Goal: Information Seeking & Learning: Learn about a topic

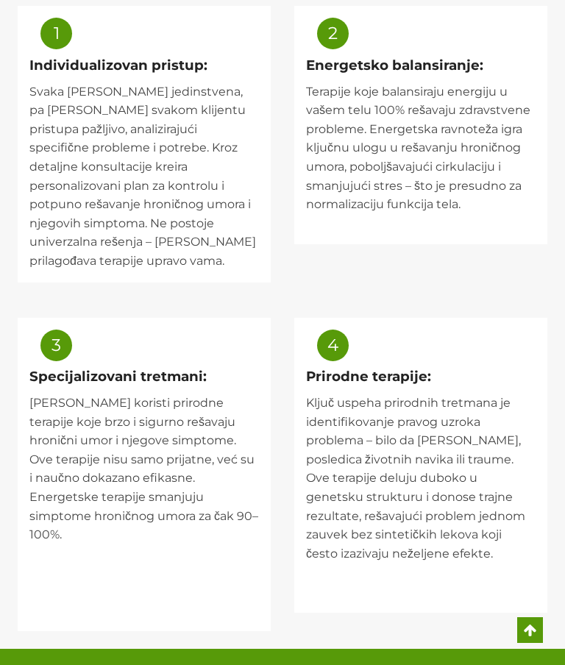
scroll to position [1679, 0]
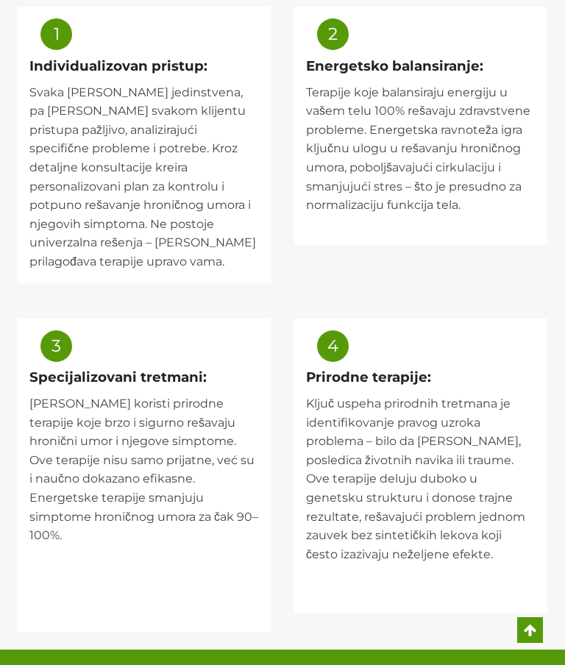
click at [152, 367] on div "Specijalizovani tretmani: [PERSON_NAME] koristi prirodne terapije koje brzo i s…" at bounding box center [144, 493] width 230 height 253
click at [179, 367] on h2 "Specijalizovani tretmani:" at bounding box center [144, 377] width 230 height 21
click at [532, 395] on p "Ključ uspeha prirodnih tretmana je identifikovanje pravog uzroka problema – bil…" at bounding box center [421, 499] width 230 height 208
click at [64, 330] on div "3" at bounding box center [149, 349] width 219 height 38
click at [55, 338] on div "3" at bounding box center [56, 346] width 17 height 17
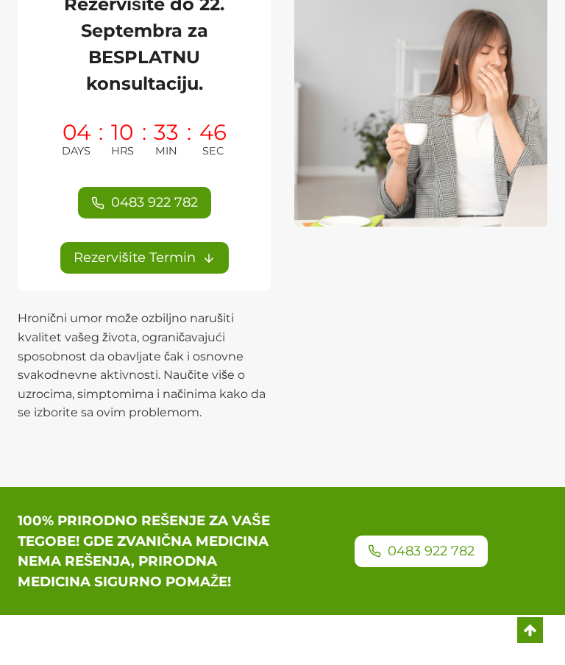
scroll to position [273, 0]
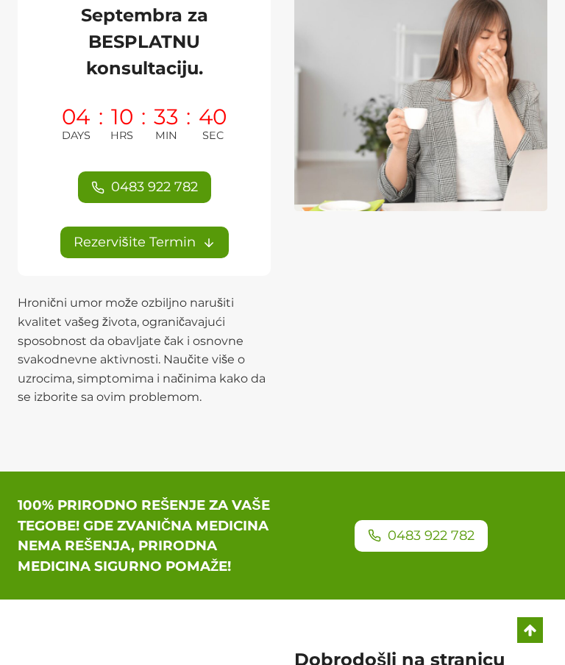
click at [231, 566] on strong "100% PRIRODNO REŠENJE ZA VAŠE TEGOBE! GDE ZVANIČNA MEDICINA NEMA REŠENJA, PRIRO…" at bounding box center [144, 536] width 252 height 78
click at [228, 577] on h3 "100% PRIRODNO REŠENJE ZA VAŠE TEGOBE! GDE ZVANIČNA MEDICINA NEMA REŠENJA, PRIRO…" at bounding box center [144, 536] width 253 height 82
click at [224, 577] on h3 "100% PRIRODNO REŠENJE ZA VAŠE TEGOBE! GDE ZVANIČNA MEDICINA NEMA REŠENJA, PRIRO…" at bounding box center [144, 536] width 253 height 82
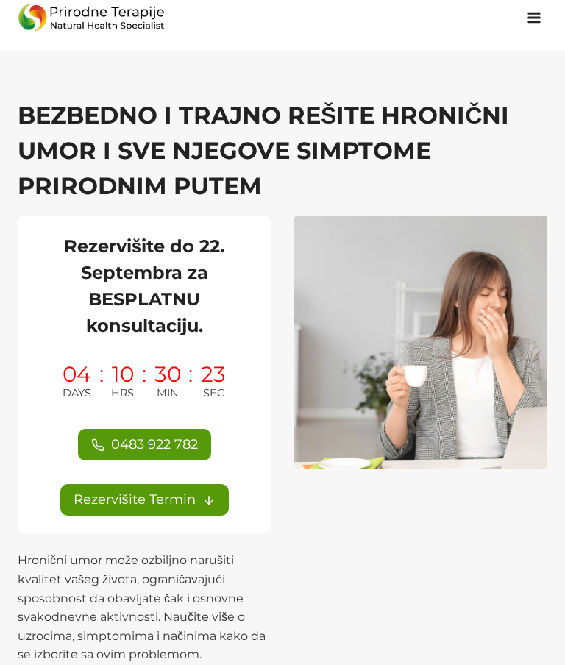
scroll to position [0, 0]
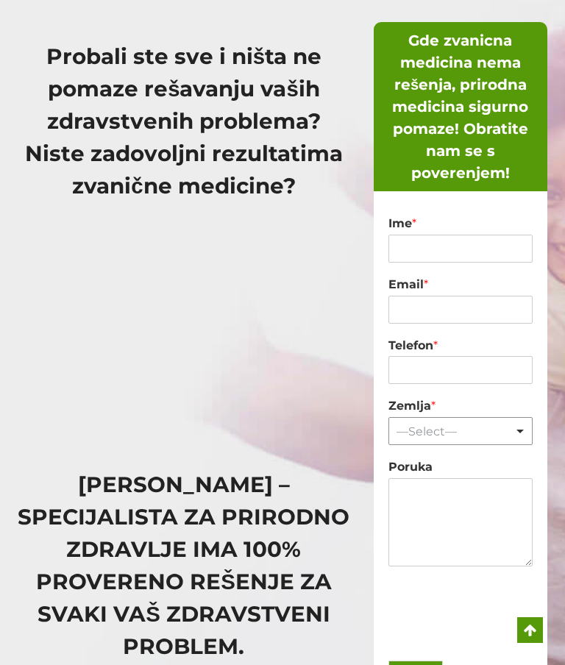
scroll to position [132, 0]
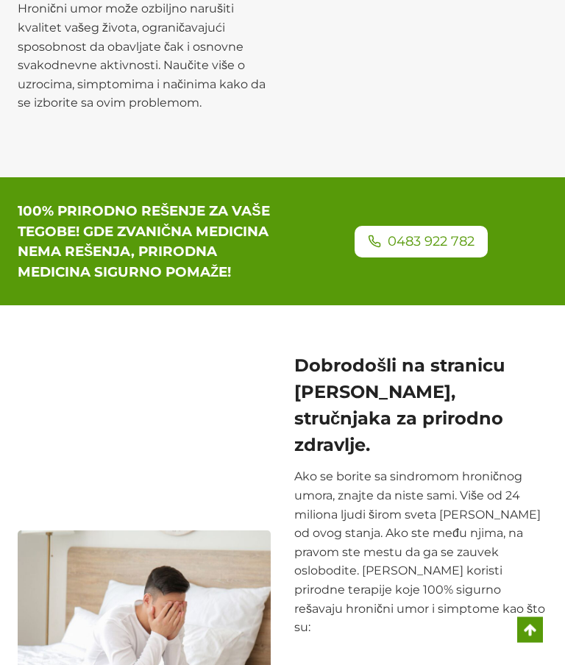
scroll to position [567, 0]
click at [450, 403] on h2 "Dobrodošli na stranicu Silvia Novaka, stručnjaka za prirodno zdravlje." at bounding box center [420, 406] width 253 height 106
click at [447, 393] on h2 "Dobrodošli na stranicu Silvia Novaka, stručnjaka za prirodno zdravlje." at bounding box center [420, 406] width 253 height 106
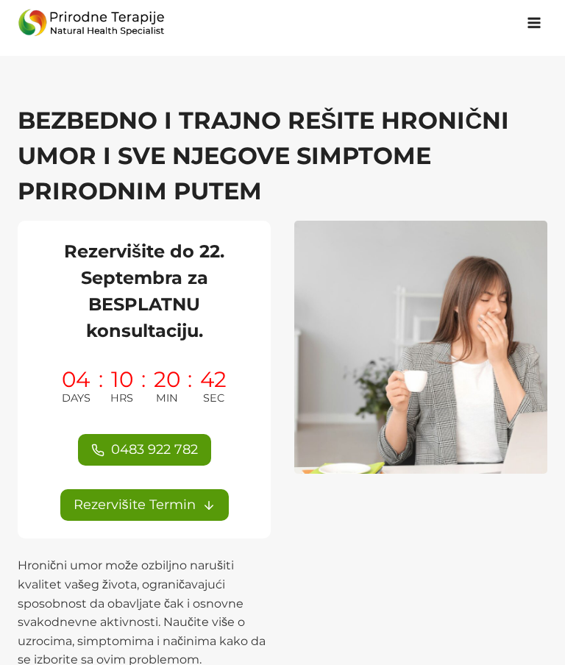
scroll to position [0, 0]
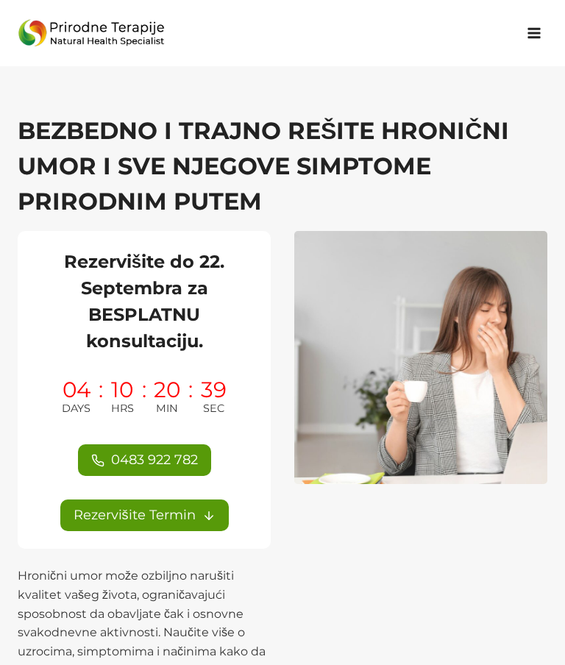
click at [367, 147] on h1 "BEZBEDNO I TRAJNO REŠITE HRONIČNI UMOR I SVE NJEGOVE SIMPTOME PRIRODNIM PUTEM" at bounding box center [283, 166] width 530 height 106
click at [258, 149] on h1 "BEZBEDNO I TRAJNO REŠITE HRONIČNI UMOR I SVE NJEGOVE SIMPTOME PRIRODNIM PUTEM" at bounding box center [283, 166] width 530 height 106
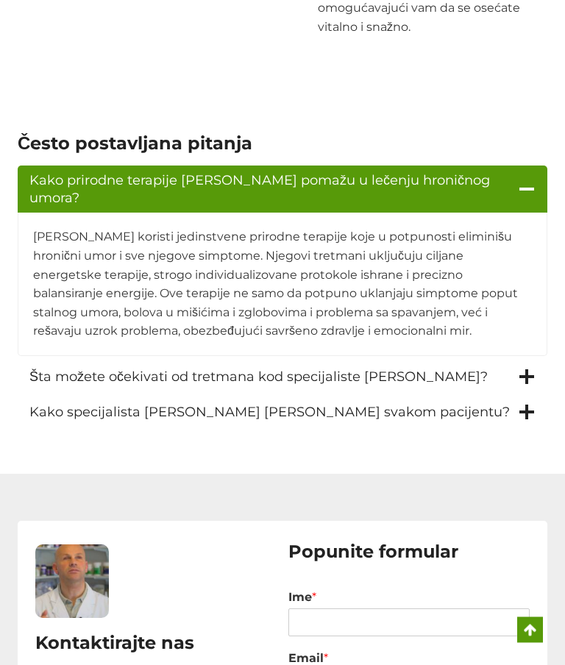
scroll to position [3031, 0]
click at [66, 545] on img at bounding box center [72, 582] width 74 height 74
click at [84, 630] on h2 "Kontaktirajte nas" at bounding box center [155, 643] width 241 height 26
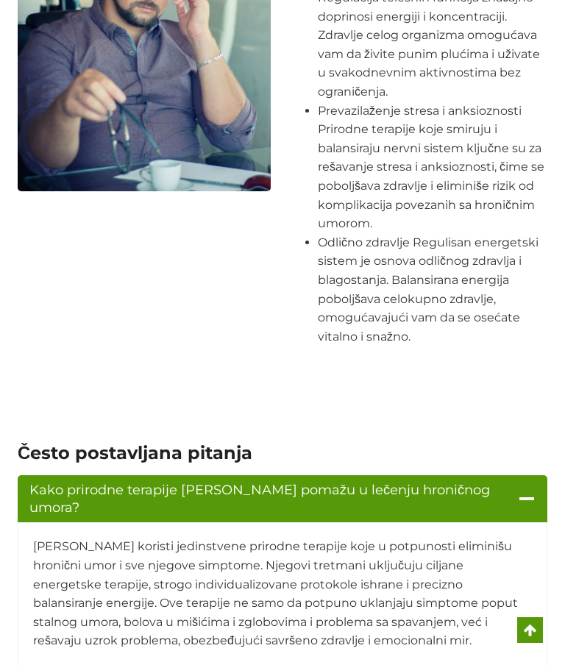
scroll to position [2722, 0]
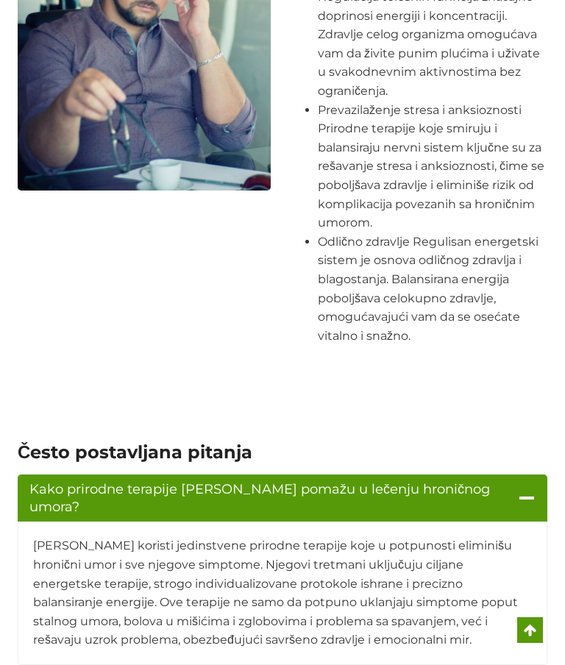
click at [122, 481] on span "Kako prirodne terapije [PERSON_NAME] pomažu u lečenju hroničnog umora?" at bounding box center [269, 498] width 481 height 35
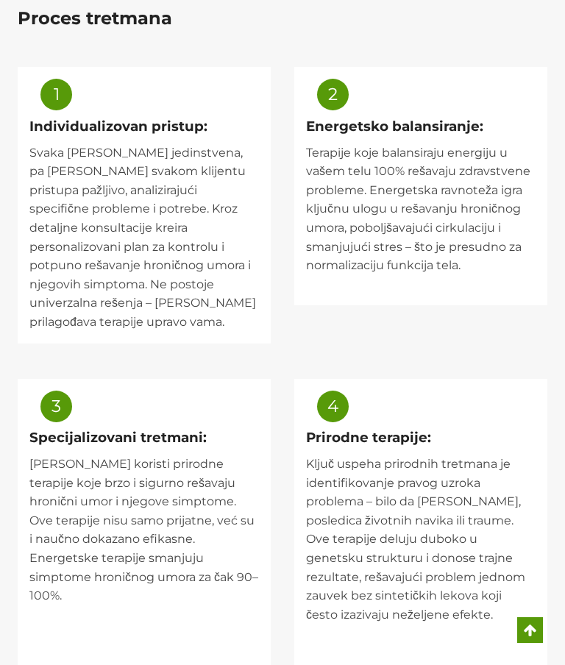
scroll to position [1617, 0]
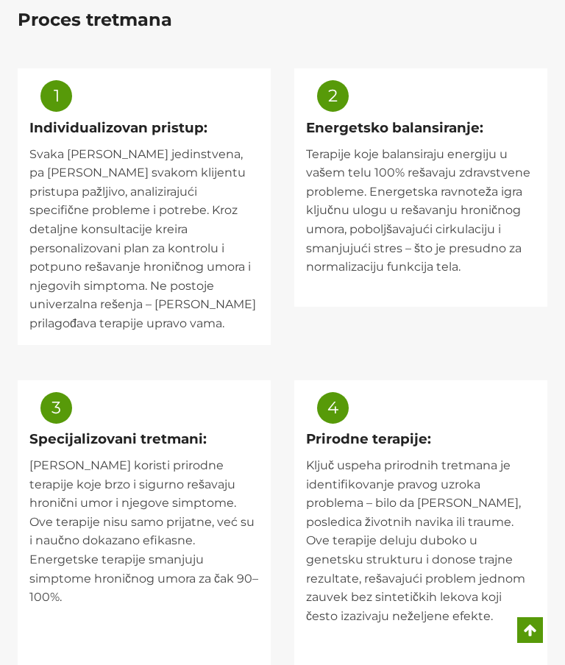
click at [350, 145] on p "Terapije koje balansiraju energiju u vašem telu 100% rešavaju zdravstvene probl…" at bounding box center [421, 220] width 230 height 151
click at [334, 118] on h2 "Energetsko balansiranje:" at bounding box center [421, 128] width 230 height 21
click at [327, 88] on div "2" at bounding box center [333, 96] width 17 height 17
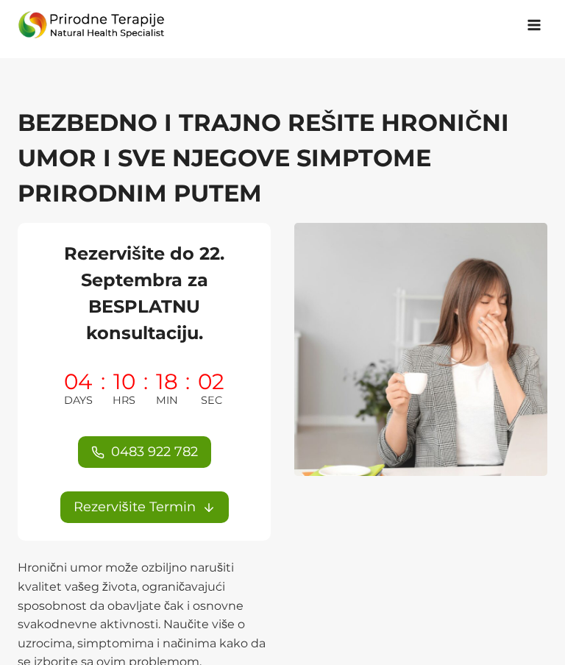
scroll to position [0, 0]
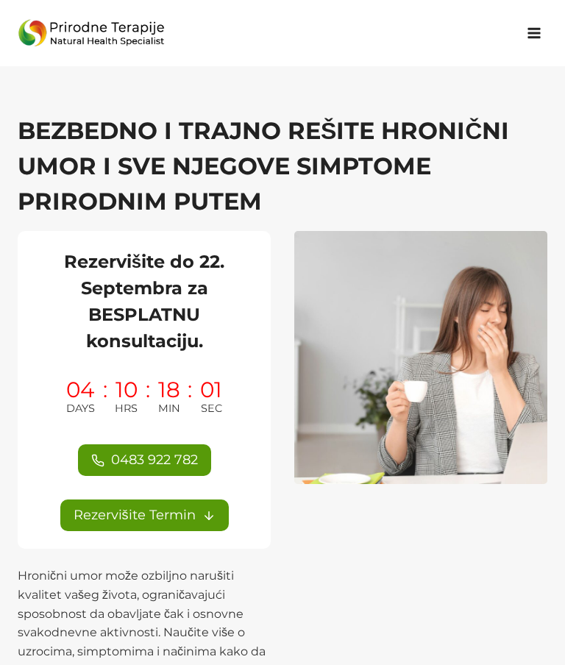
click at [87, 141] on h1 "BEZBEDNO I TRAJNO REŠITE HRONIČNI UMOR I SVE NJEGOVE SIMPTOME PRIRODNIM PUTEM" at bounding box center [283, 166] width 530 height 106
click at [96, 139] on h1 "BEZBEDNO I TRAJNO REŠITE HRONIČNI UMOR I SVE NJEGOVE SIMPTOME PRIRODNIM PUTEM" at bounding box center [283, 166] width 530 height 106
